Goal: Task Accomplishment & Management: Manage account settings

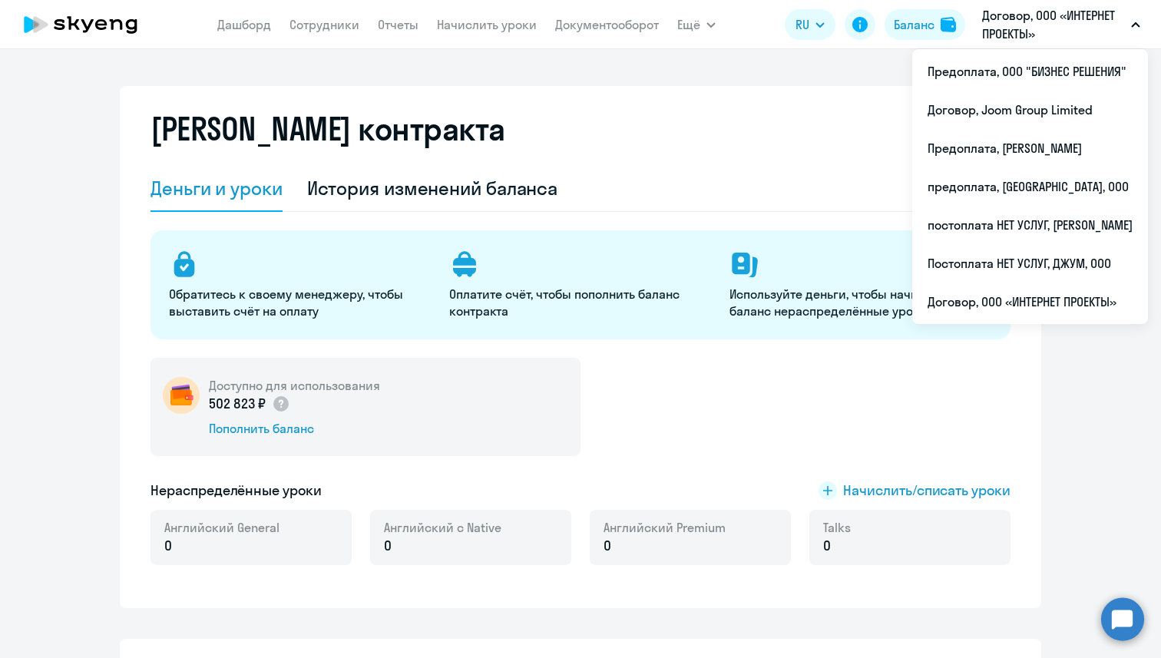
select select "english_adult_not_native_speaker"
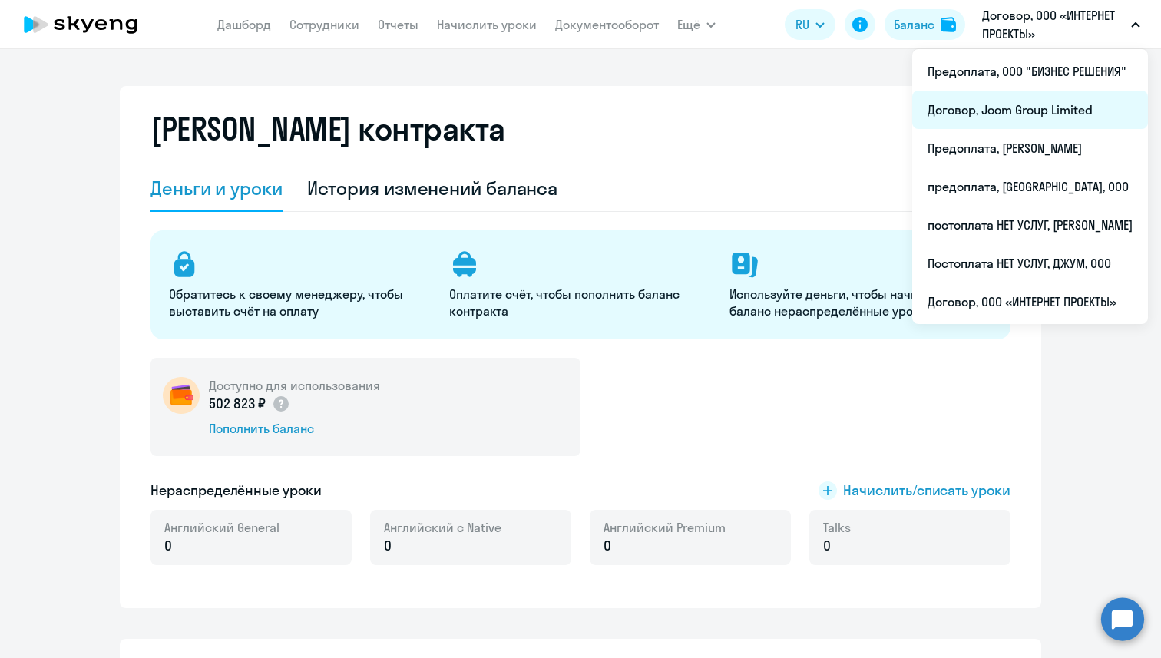
click at [1037, 104] on li "Договор, Joom Group Limited" at bounding box center [1030, 110] width 236 height 38
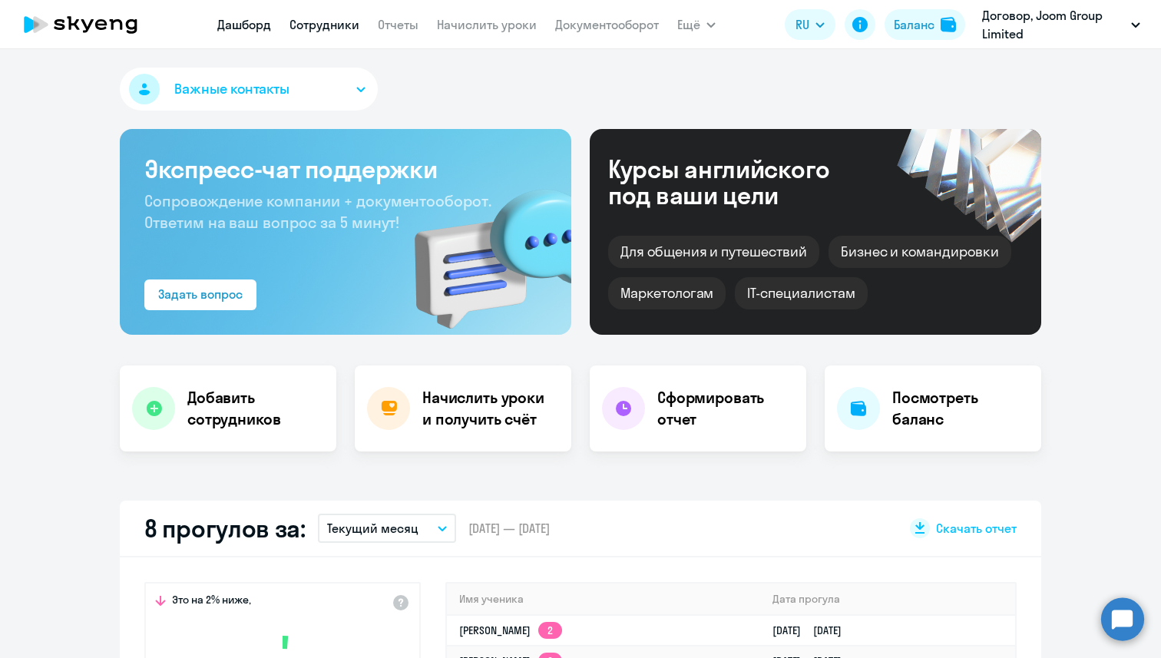
click at [313, 27] on link "Сотрудники" at bounding box center [325, 24] width 70 height 15
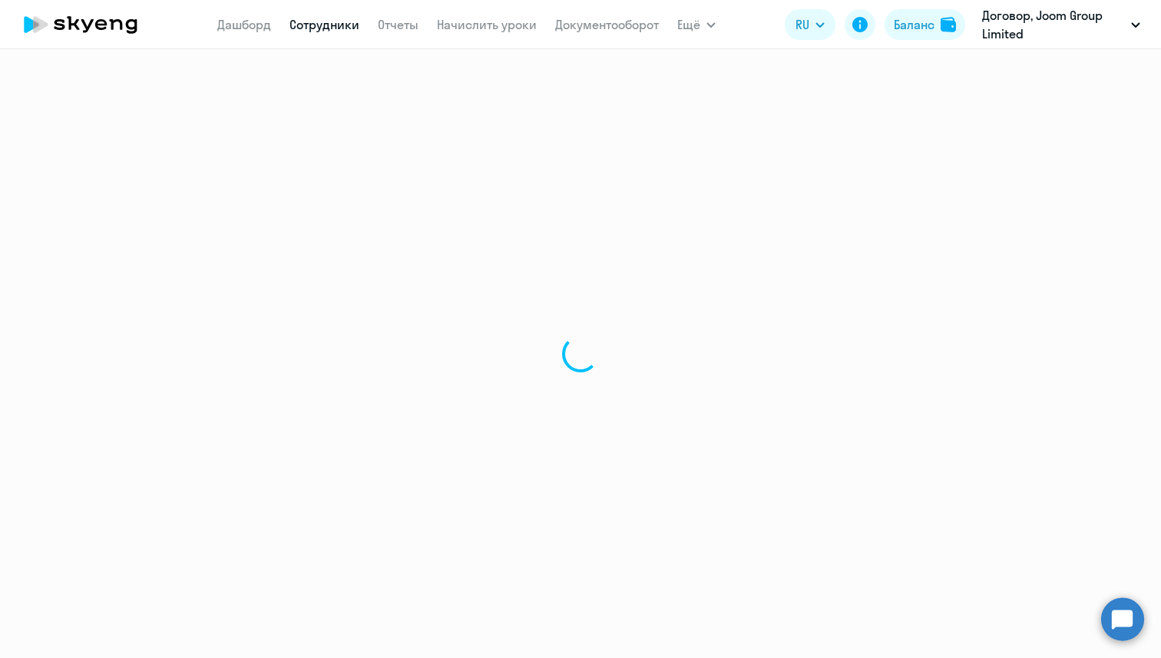
select select "30"
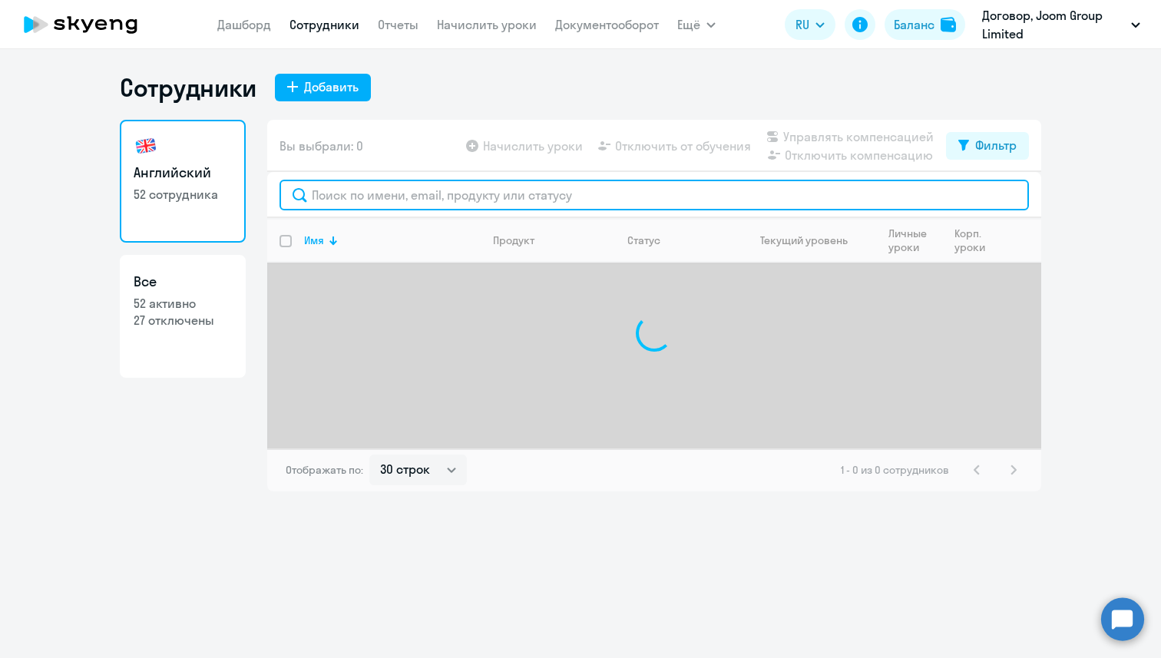
click at [366, 200] on input "text" at bounding box center [655, 195] width 750 height 31
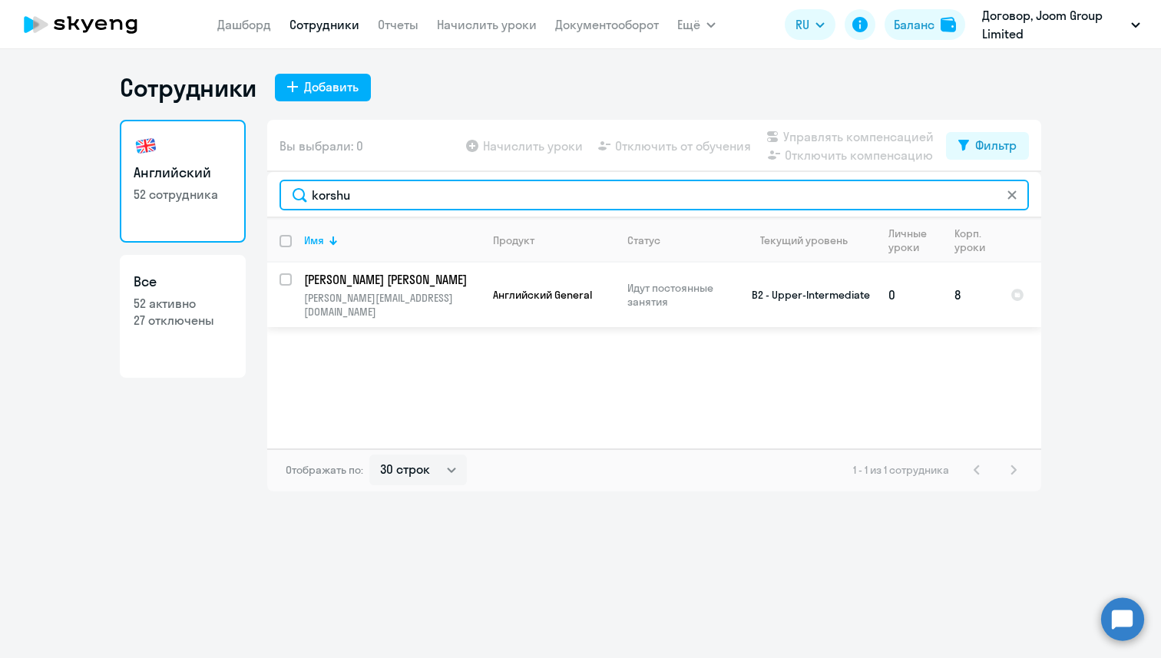
type input "korshu"
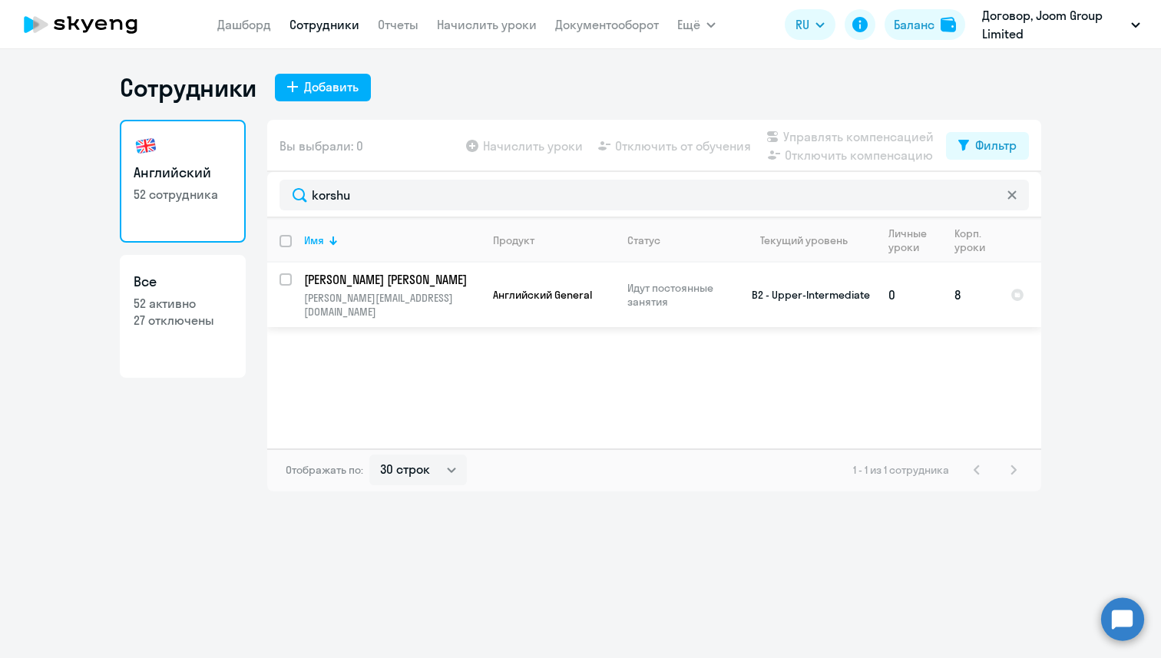
click at [288, 278] on input "select row 5937885" at bounding box center [295, 288] width 31 height 31
checkbox input "true"
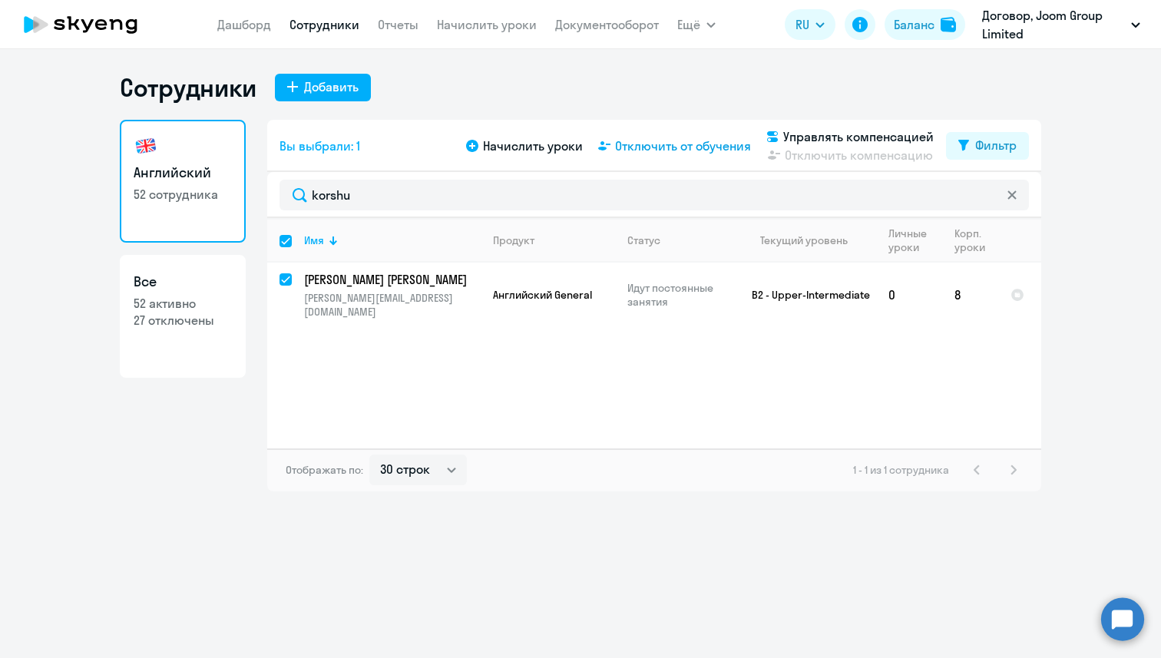
click at [628, 150] on span "Отключить от обучения" at bounding box center [683, 146] width 136 height 18
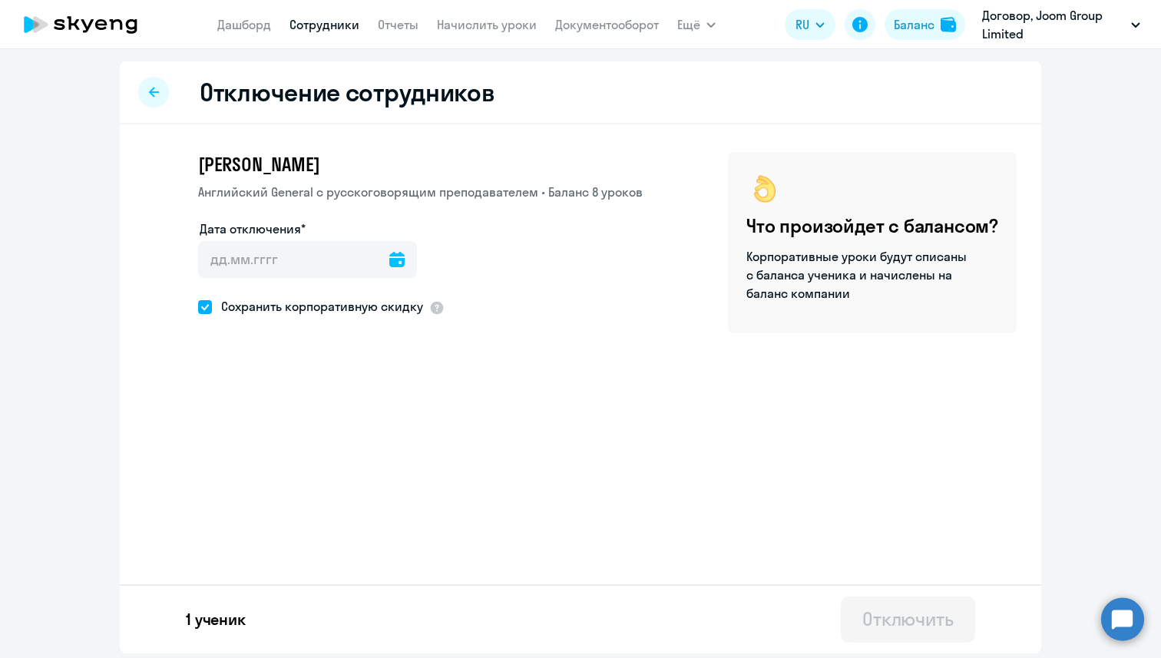
click at [389, 254] on icon at bounding box center [396, 259] width 15 height 15
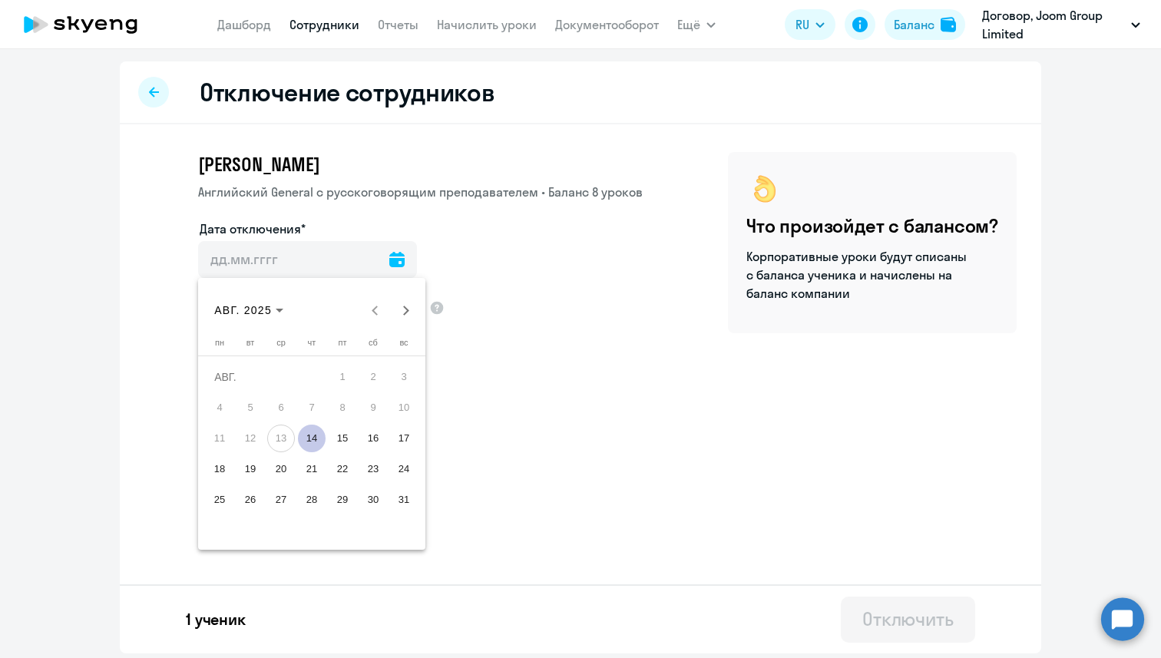
click at [318, 431] on span "14" at bounding box center [312, 439] width 28 height 28
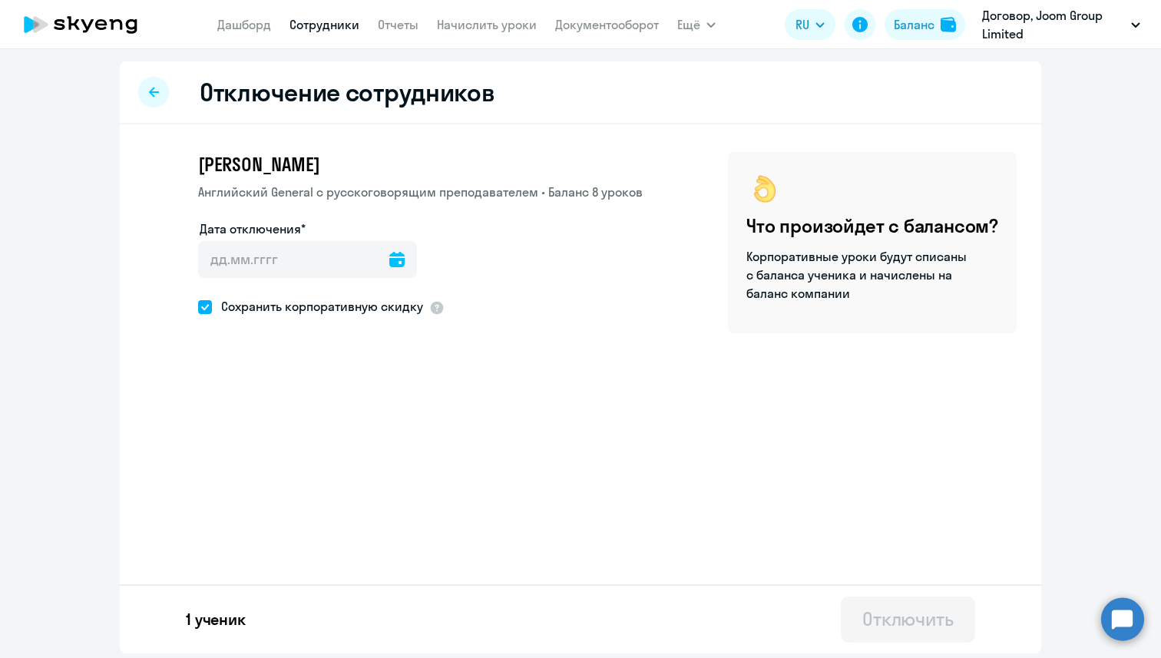
type input "[DATE]"
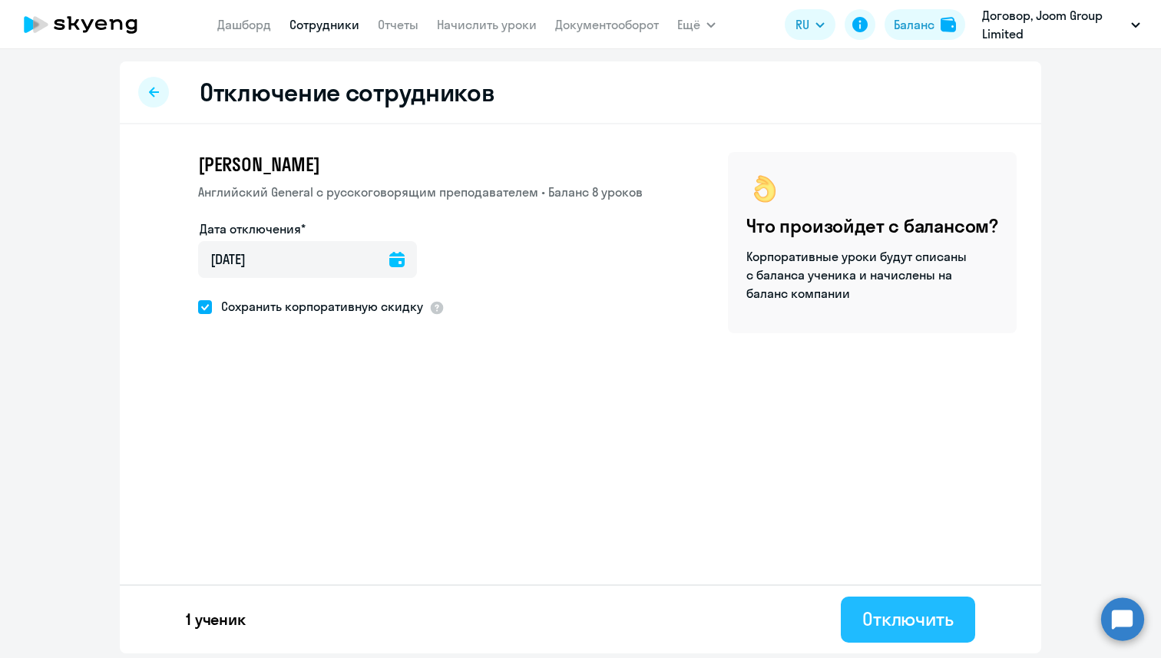
click at [876, 605] on button "Отключить" at bounding box center [908, 620] width 134 height 46
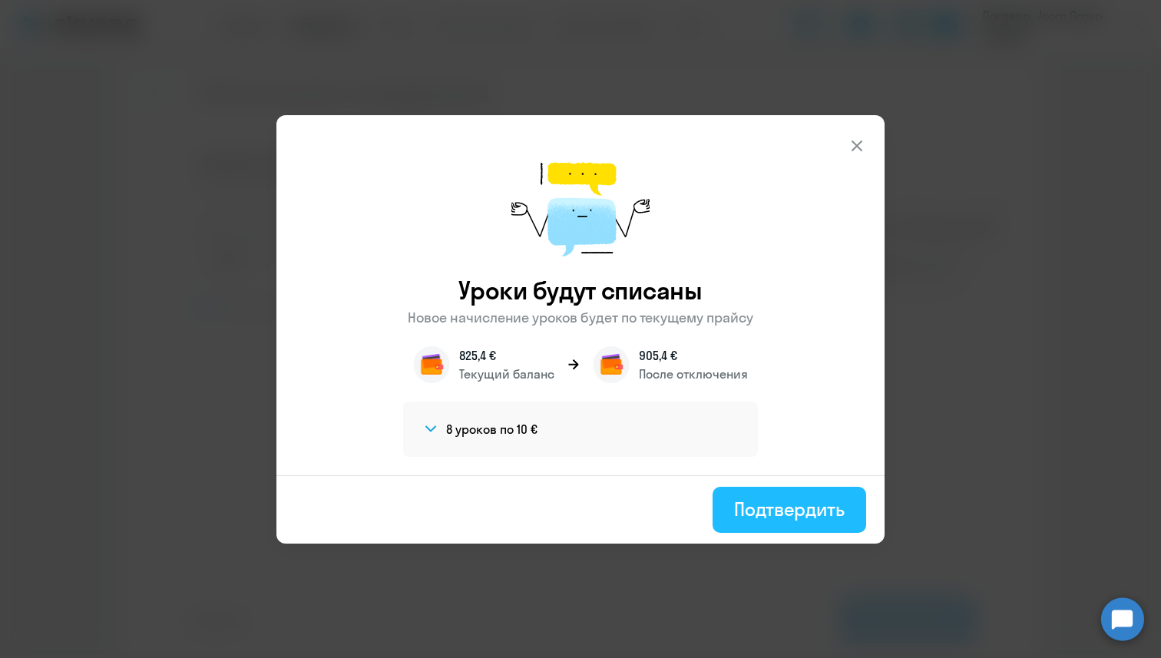
click at [787, 503] on div "Подтвердить" at bounding box center [789, 509] width 111 height 25
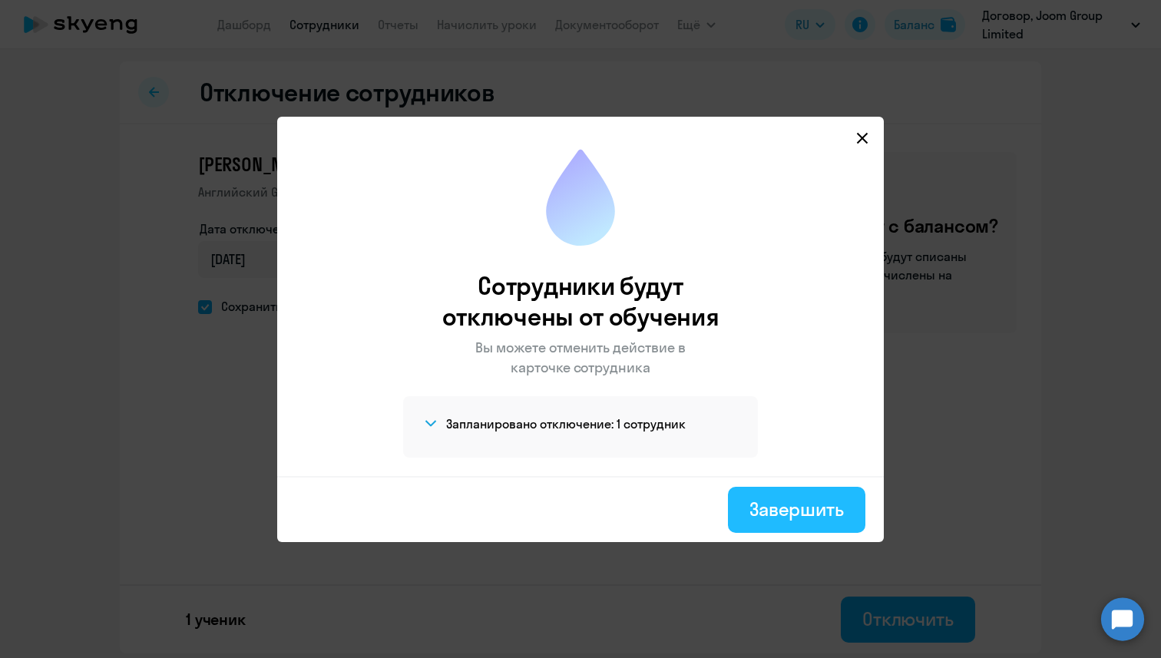
click at [760, 512] on div "Завершить" at bounding box center [797, 509] width 94 height 25
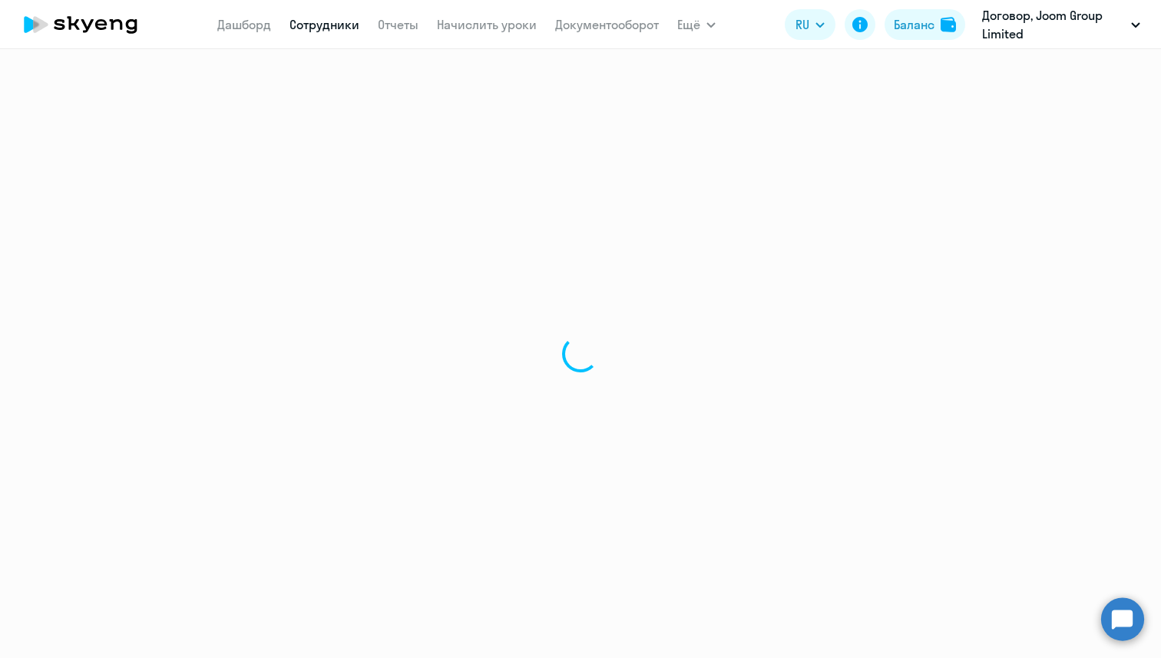
select select "30"
